Goal: Check status

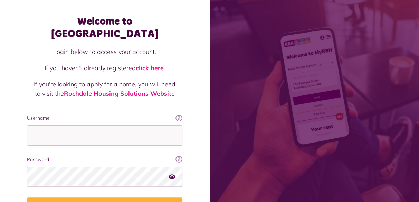
scroll to position [63, 0]
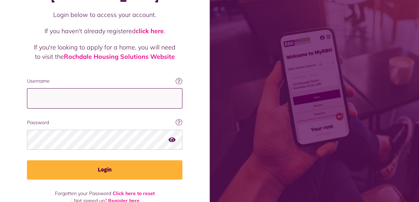
type input "**********"
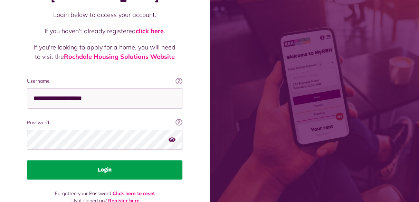
click at [113, 160] on button "Login" at bounding box center [104, 169] width 155 height 19
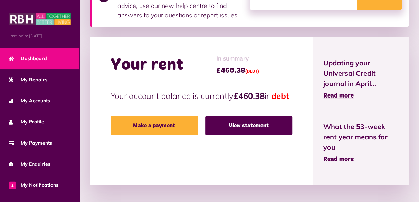
scroll to position [184, 0]
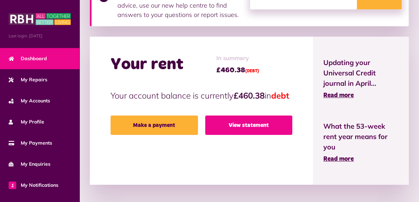
click at [242, 131] on link "View statement" at bounding box center [248, 124] width 87 height 19
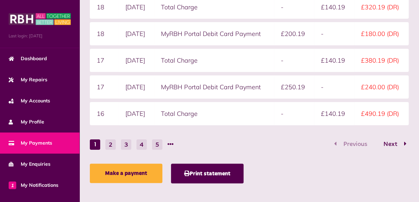
scroll to position [249, 0]
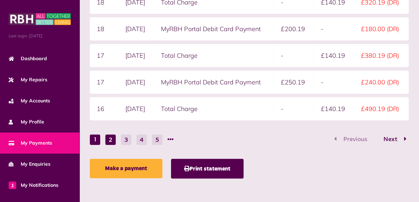
click at [111, 138] on button "2" at bounding box center [110, 139] width 10 height 10
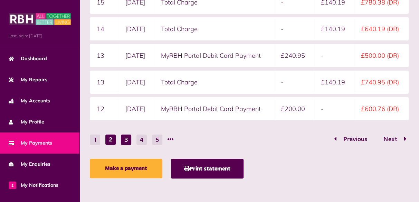
click at [123, 140] on button "3" at bounding box center [126, 139] width 10 height 10
